Goal: Transaction & Acquisition: Purchase product/service

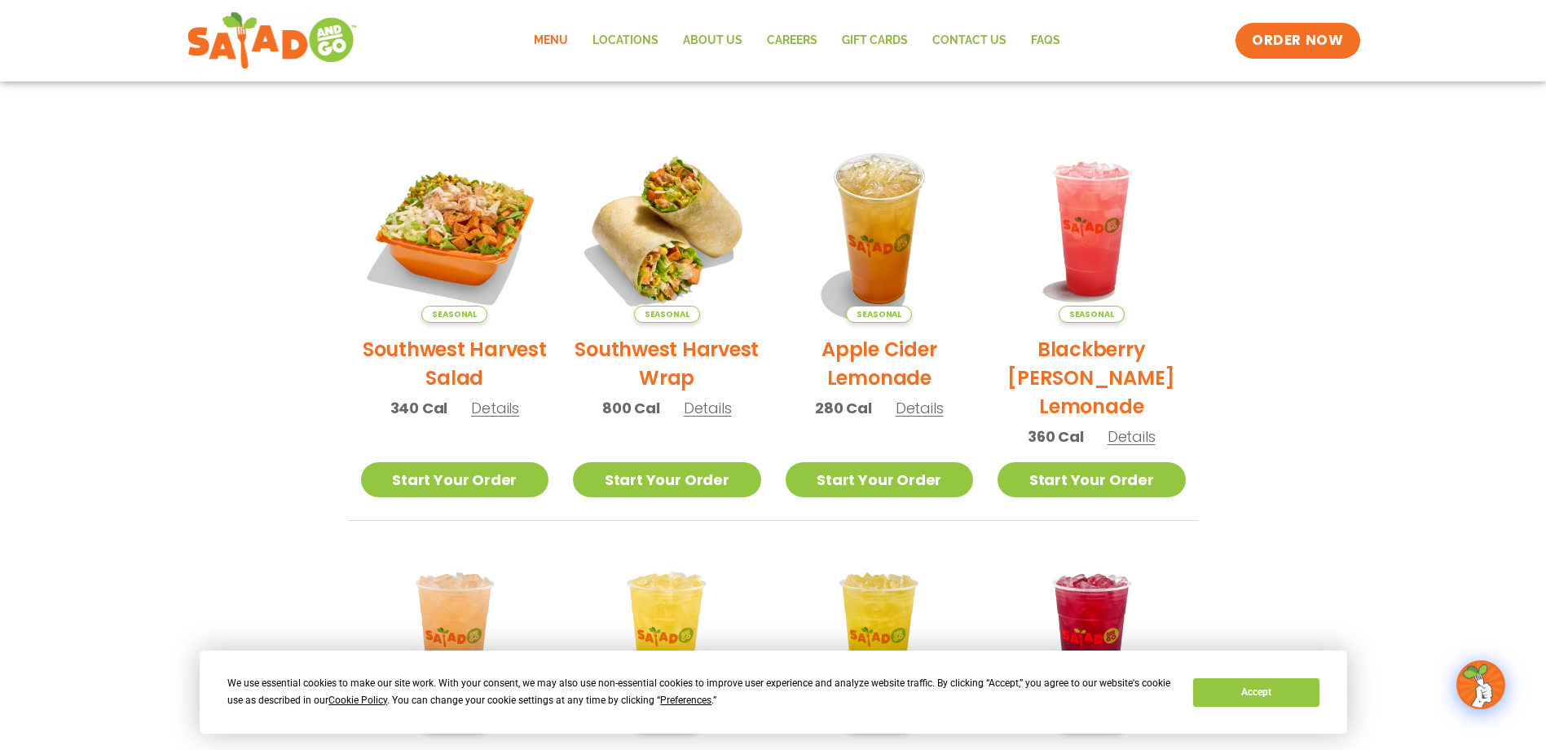
scroll to position [408, 0]
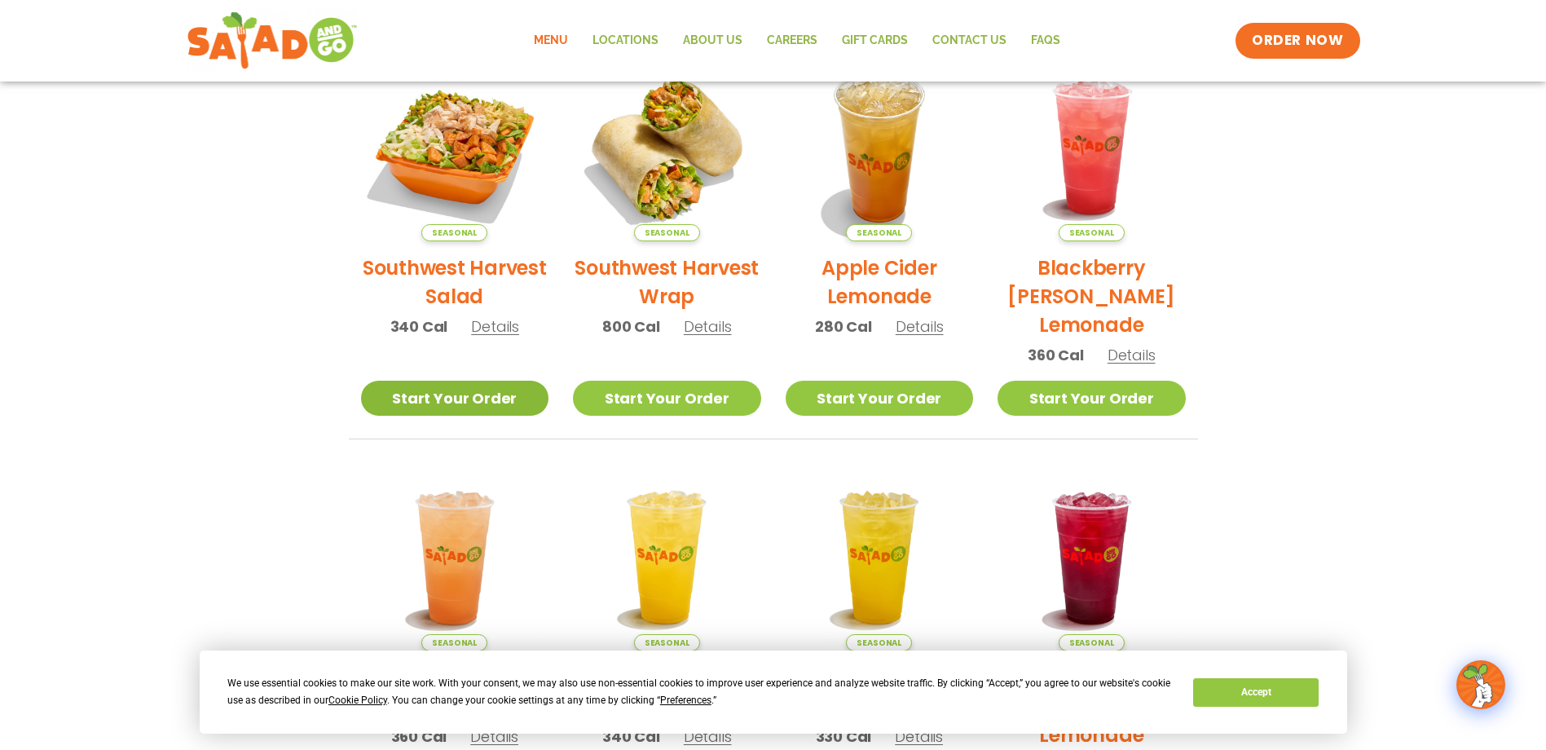
click at [454, 390] on link "Start Your Order" at bounding box center [455, 398] width 188 height 35
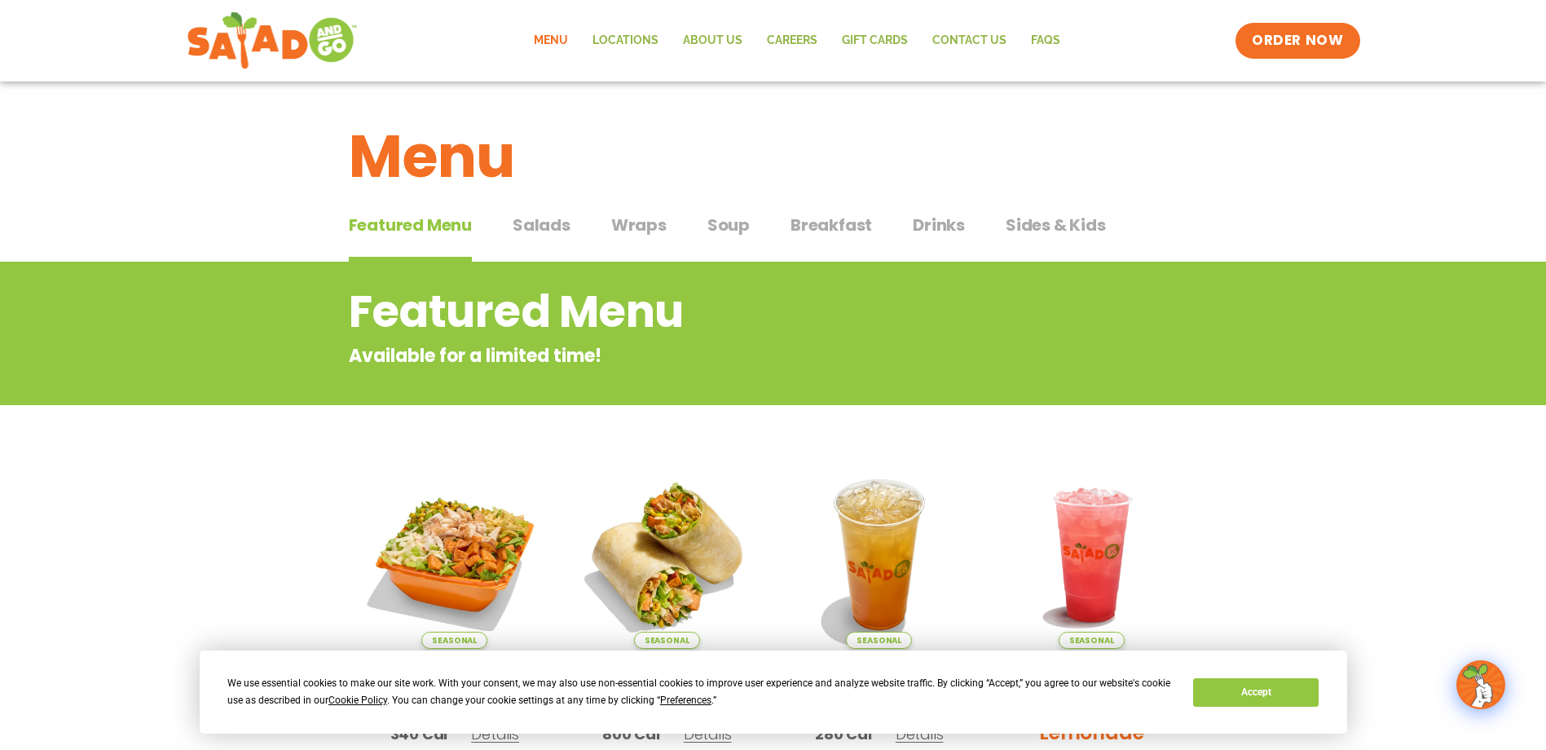
click at [553, 231] on span "Salads" at bounding box center [542, 225] width 58 height 24
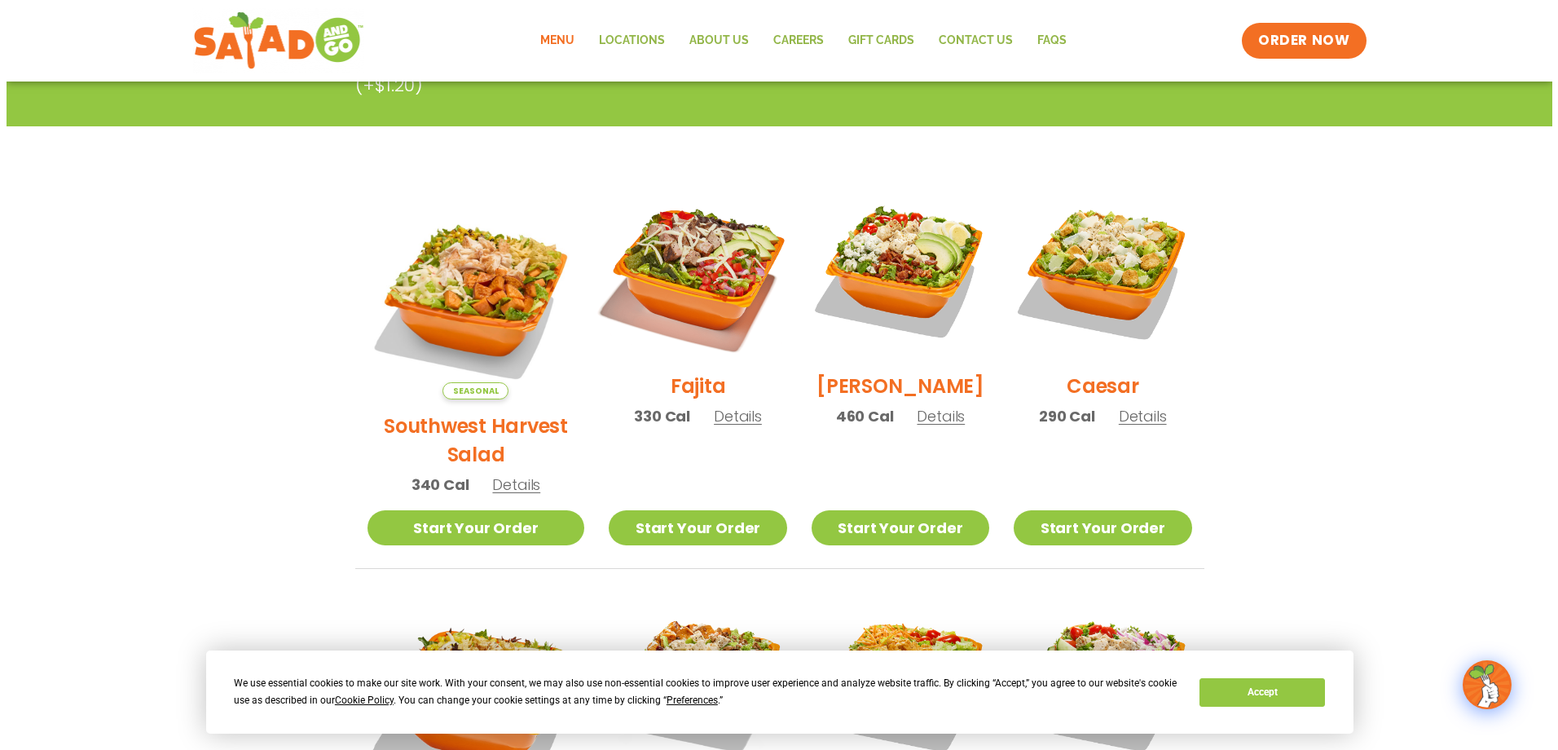
scroll to position [319, 0]
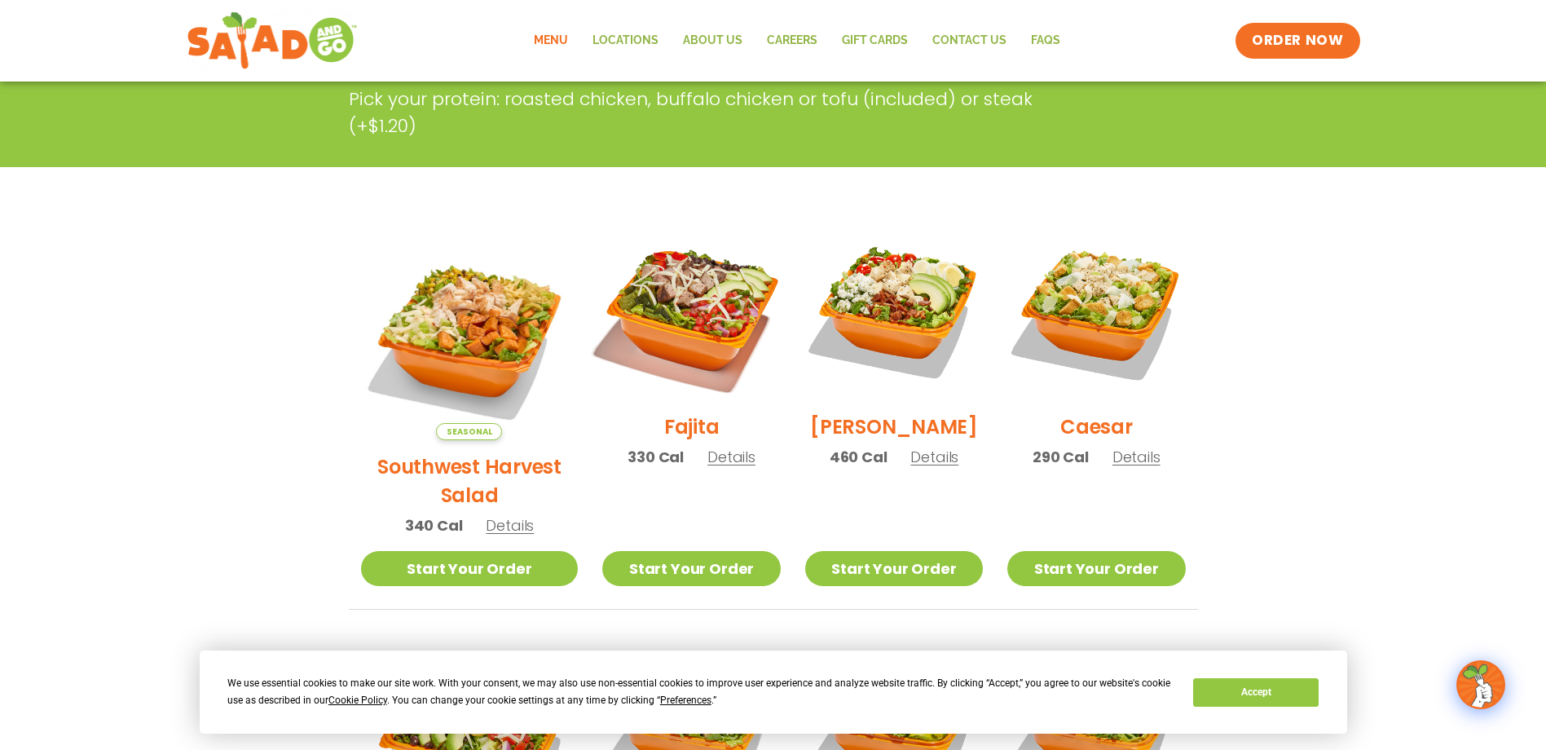
click at [690, 328] on img at bounding box center [691, 311] width 209 height 209
